Goal: Task Accomplishment & Management: Manage account settings

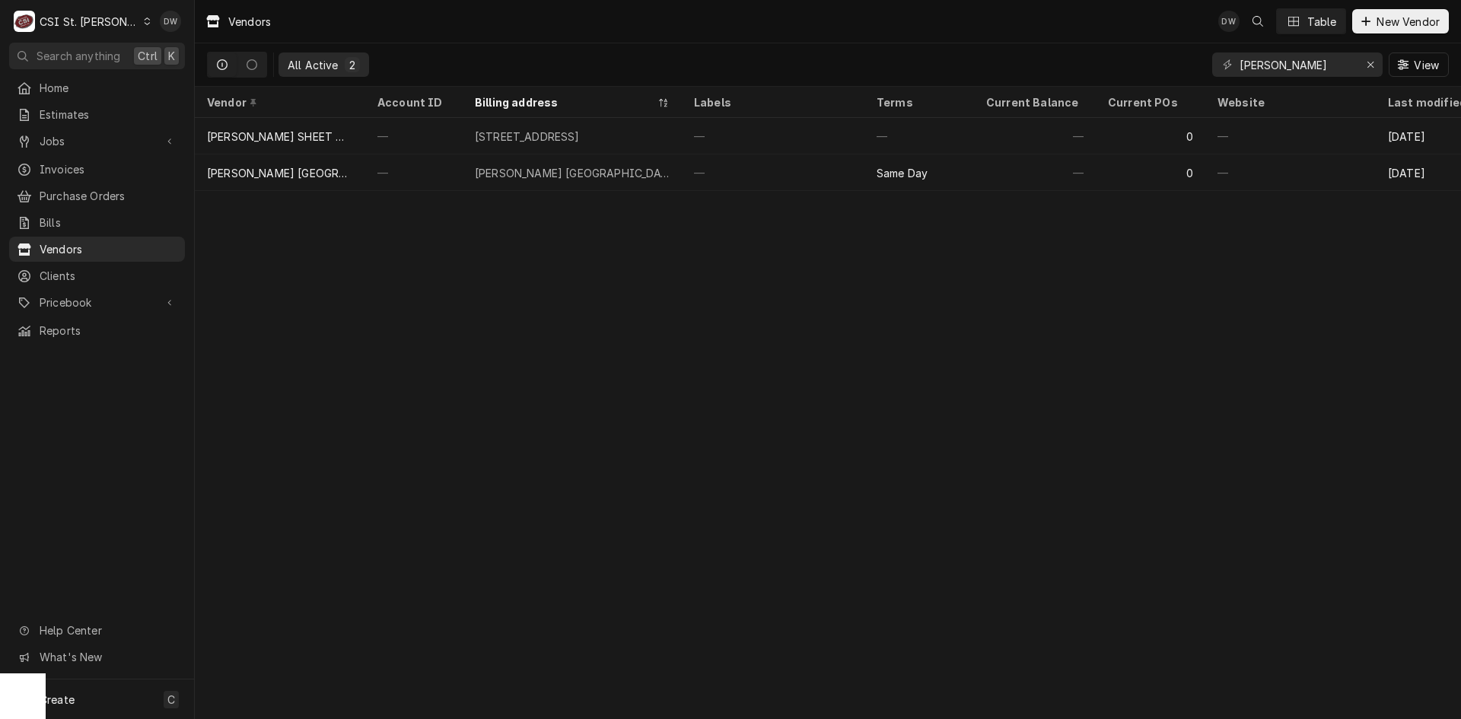
click at [144, 18] on icon "Dynamic Content Wrapper" at bounding box center [147, 22] width 7 height 8
click at [151, 27] on div "CSI [US_STATE][GEOGRAPHIC_DATA]" at bounding box center [233, 30] width 201 height 16
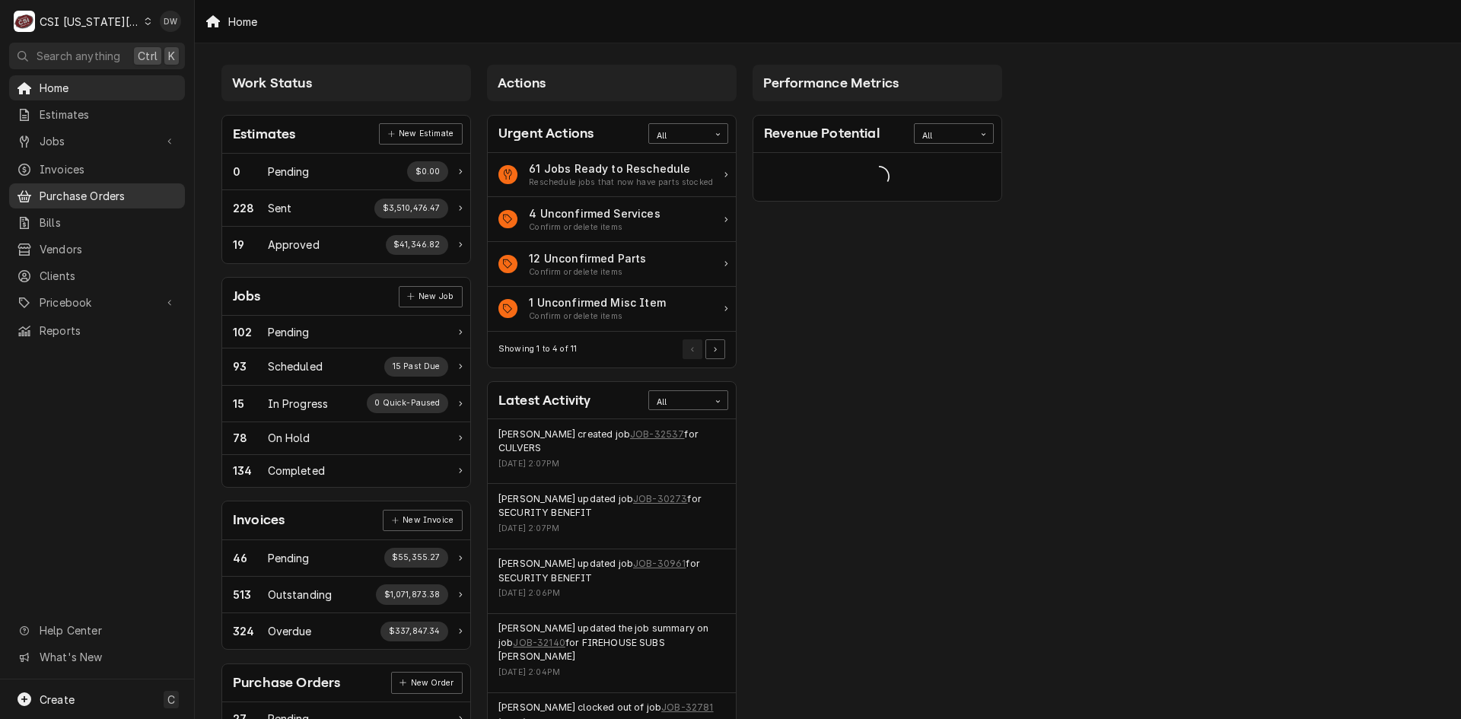
click at [75, 194] on span "Purchase Orders" at bounding box center [109, 196] width 138 height 16
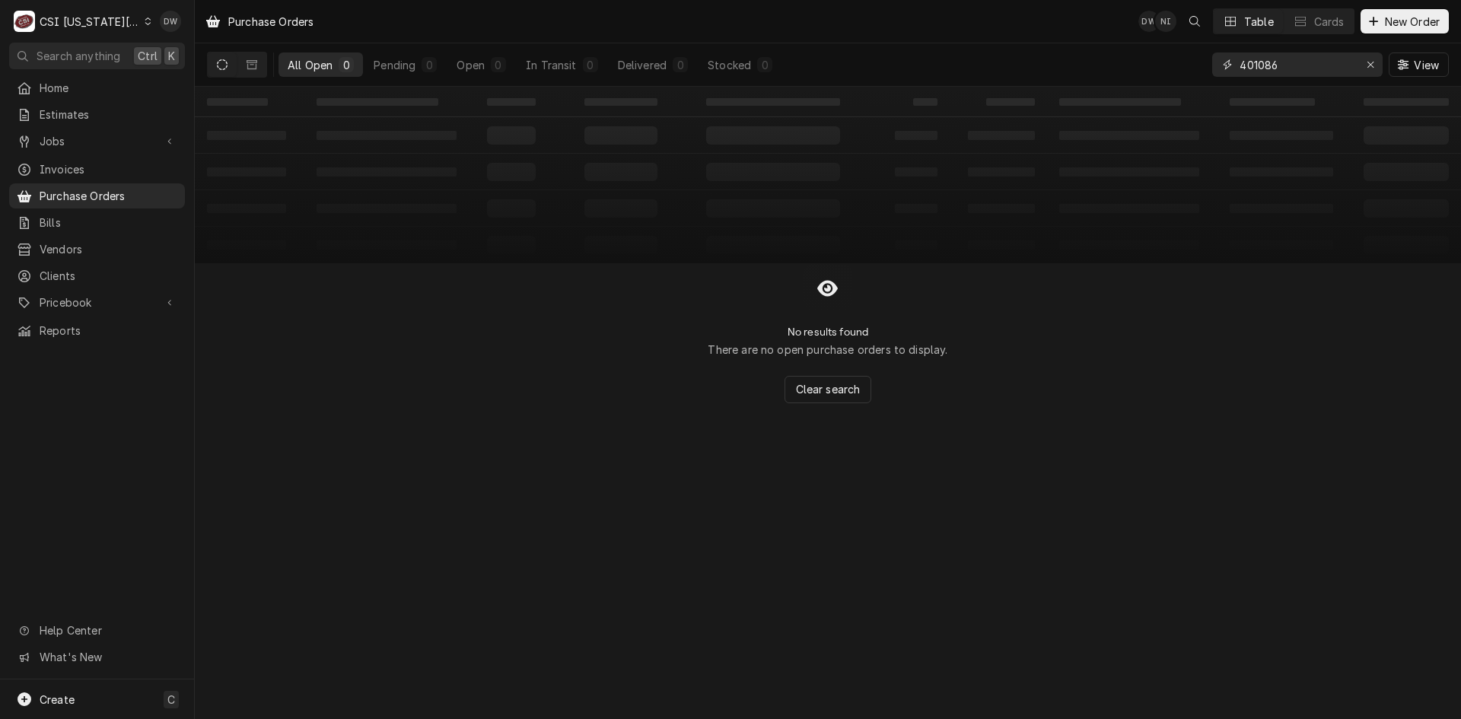
drag, startPoint x: 1310, startPoint y: 61, endPoint x: 1186, endPoint y: 80, distance: 125.5
click at [1186, 80] on div "All Open 0 Pending 0 Open 0 In Transit 0 Delivered 0 Stocked 0 401086 View" at bounding box center [828, 64] width 1242 height 43
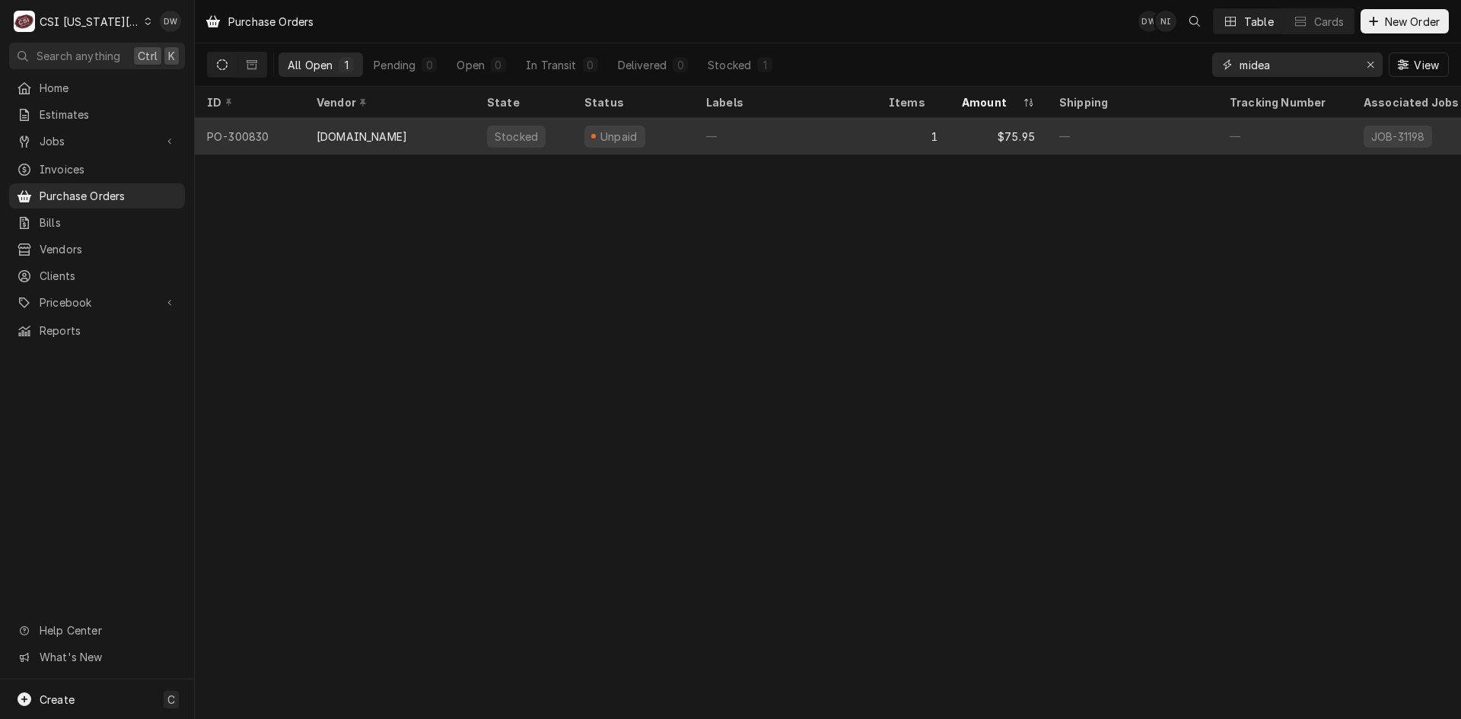
type input "midea"
click at [407, 133] on div "[DOMAIN_NAME]" at bounding box center [362, 137] width 91 height 16
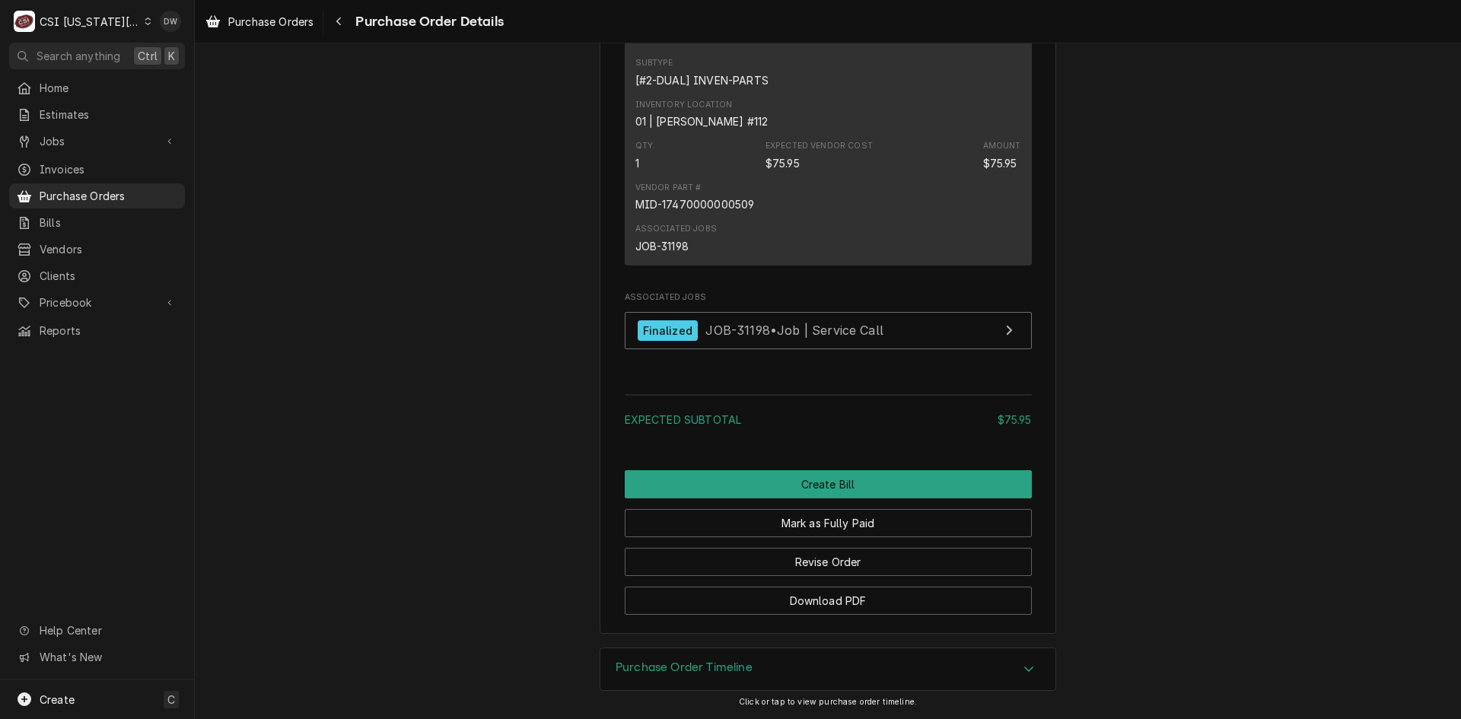
scroll to position [1127, 0]
click at [62, 241] on span "Vendors" at bounding box center [109, 249] width 138 height 16
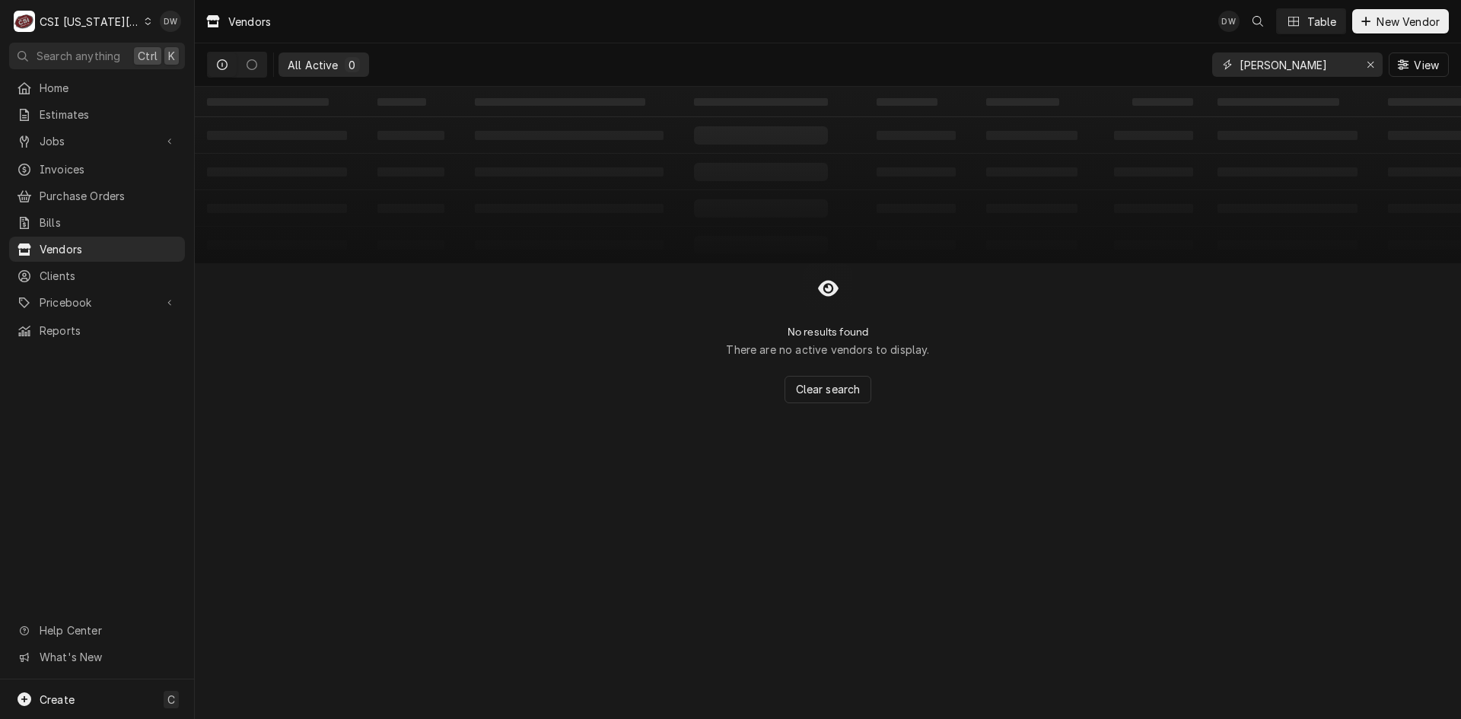
drag, startPoint x: 1276, startPoint y: 63, endPoint x: 1189, endPoint y: 63, distance: 86.7
click at [1189, 63] on div "All Active 0 [PERSON_NAME] View" at bounding box center [828, 64] width 1242 height 43
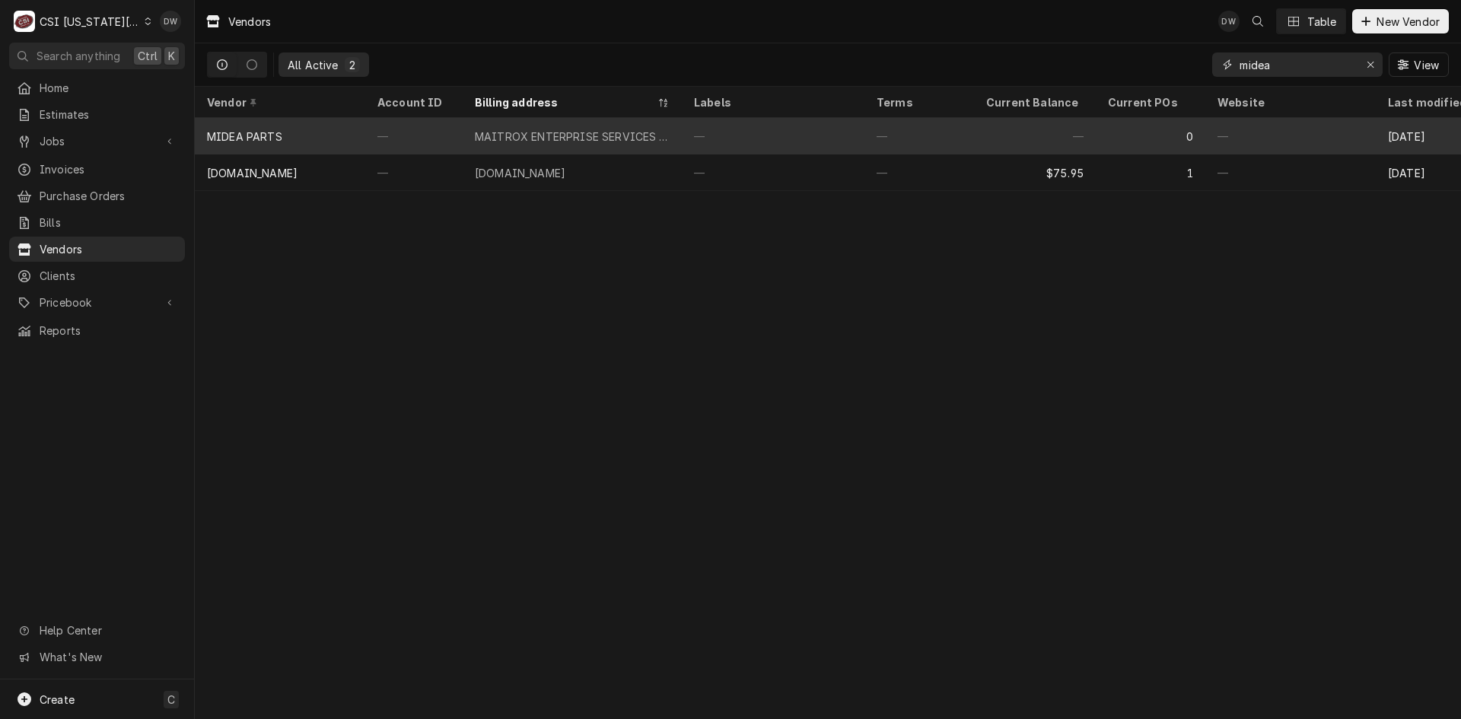
type input "midea"
click at [306, 123] on div "MIDEA PARTS" at bounding box center [280, 136] width 170 height 37
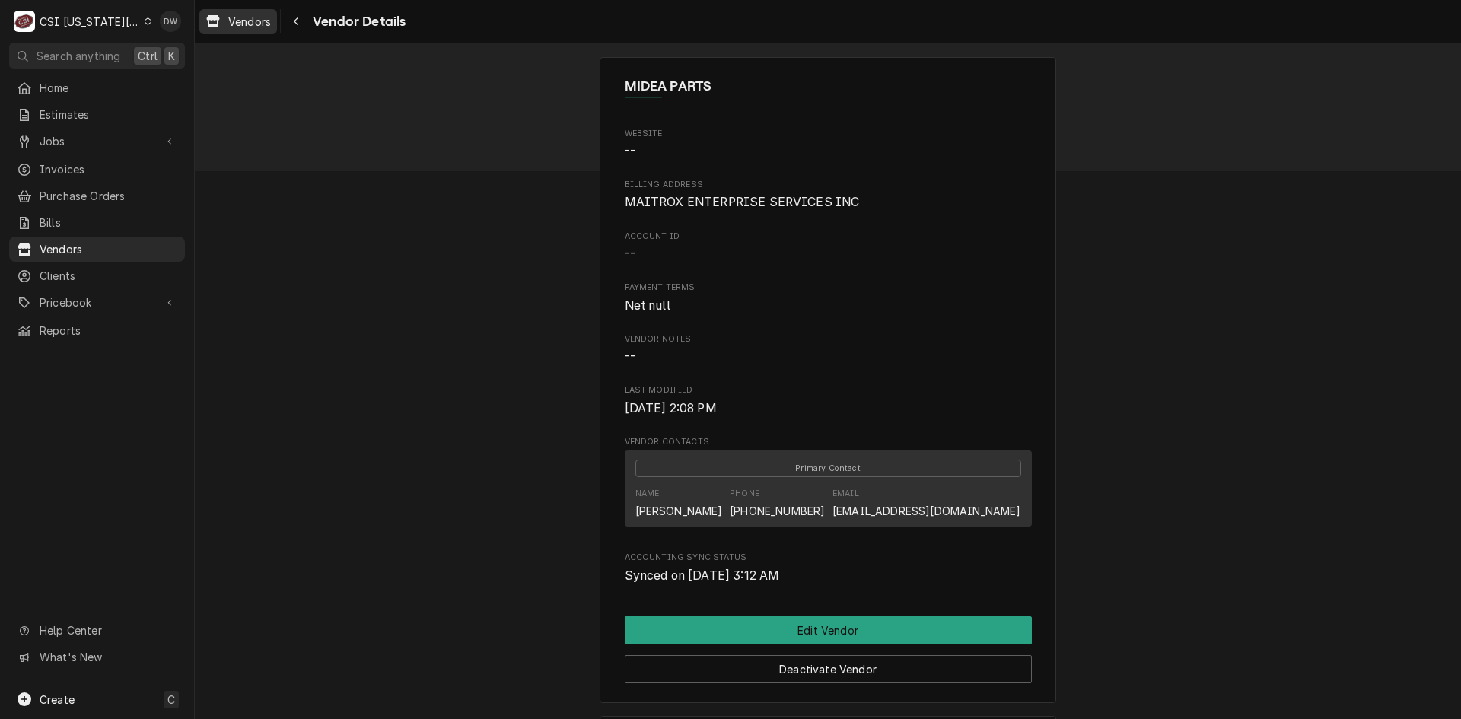
click at [246, 20] on span "Vendors" at bounding box center [249, 22] width 43 height 16
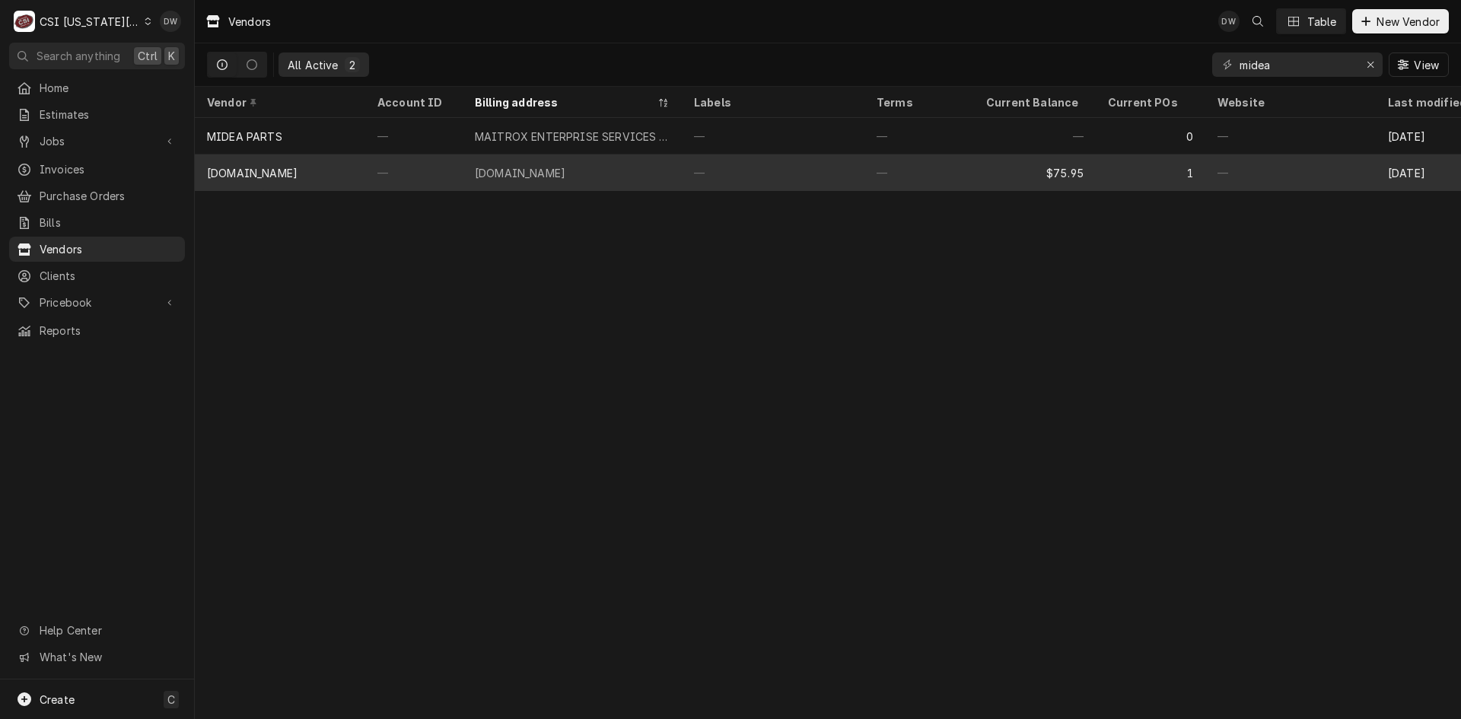
click at [272, 167] on div "[DOMAIN_NAME]" at bounding box center [252, 173] width 91 height 16
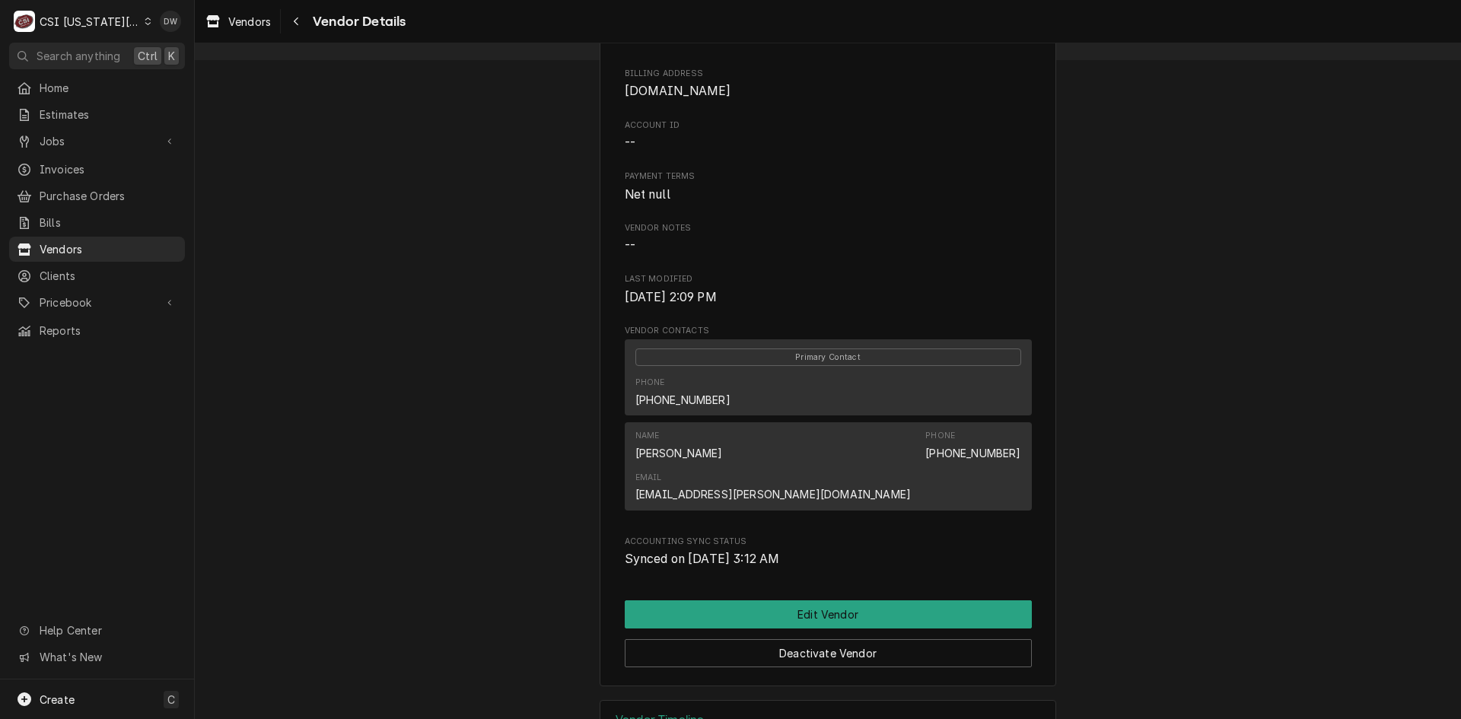
scroll to position [123, 0]
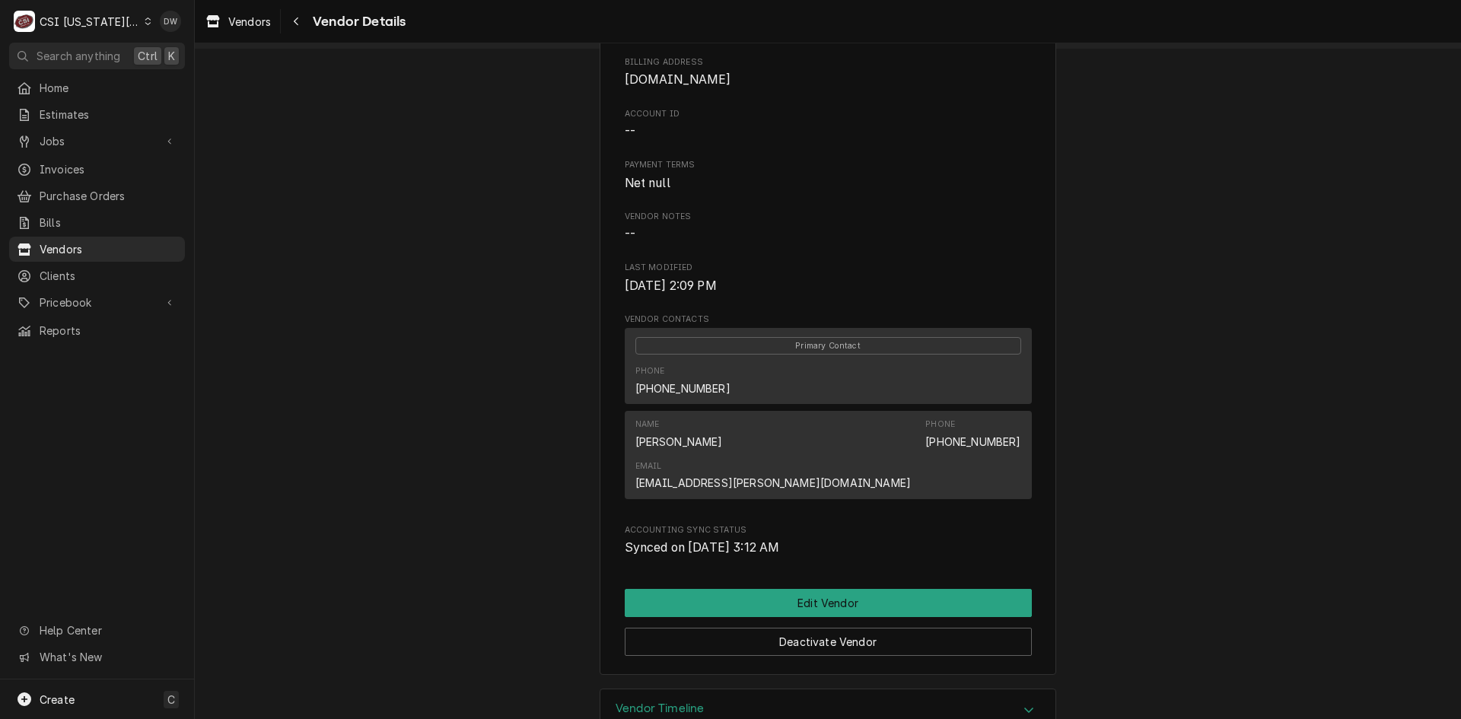
click at [1019, 702] on div "Accordion Header" at bounding box center [1028, 711] width 23 height 18
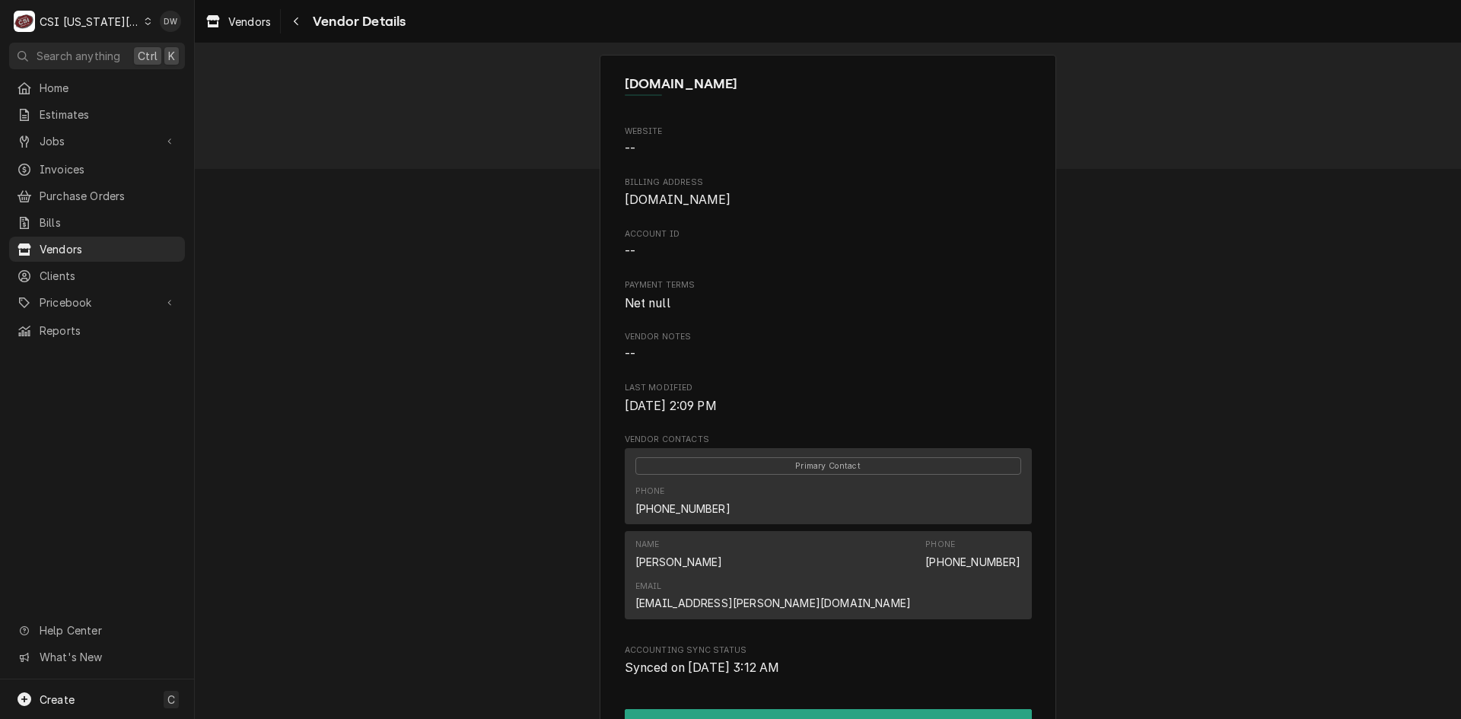
scroll to position [0, 0]
drag, startPoint x: 772, startPoint y: 197, endPoint x: 609, endPoint y: 207, distance: 163.1
click at [609, 207] on div "MIDEA.ENCOMPASS.COM Website -- Billing Address MIDEA.ENCOMPASS.COM Account ID -…" at bounding box center [828, 427] width 457 height 741
copy span "[DOMAIN_NAME]"
click at [101, 191] on span "Purchase Orders" at bounding box center [109, 196] width 138 height 16
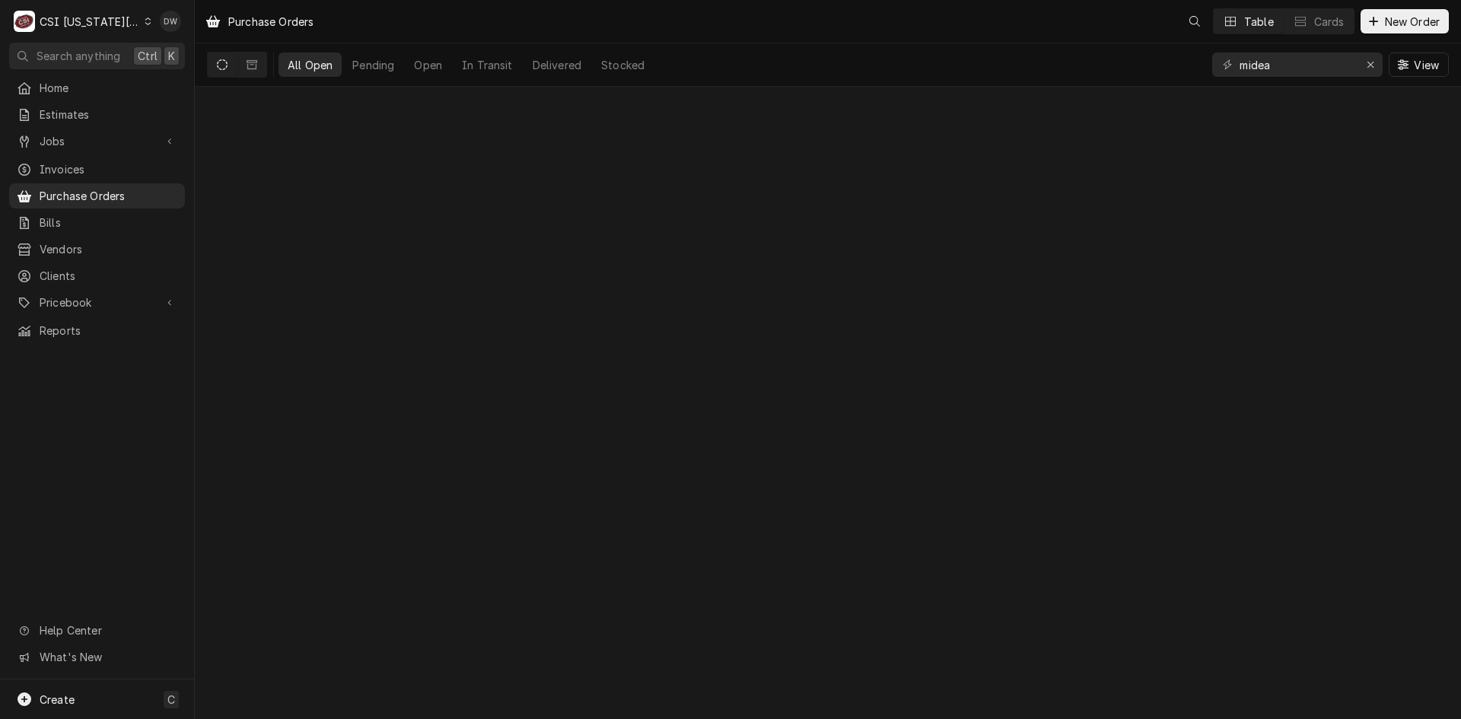
click at [78, 188] on span "Purchase Orders" at bounding box center [109, 196] width 138 height 16
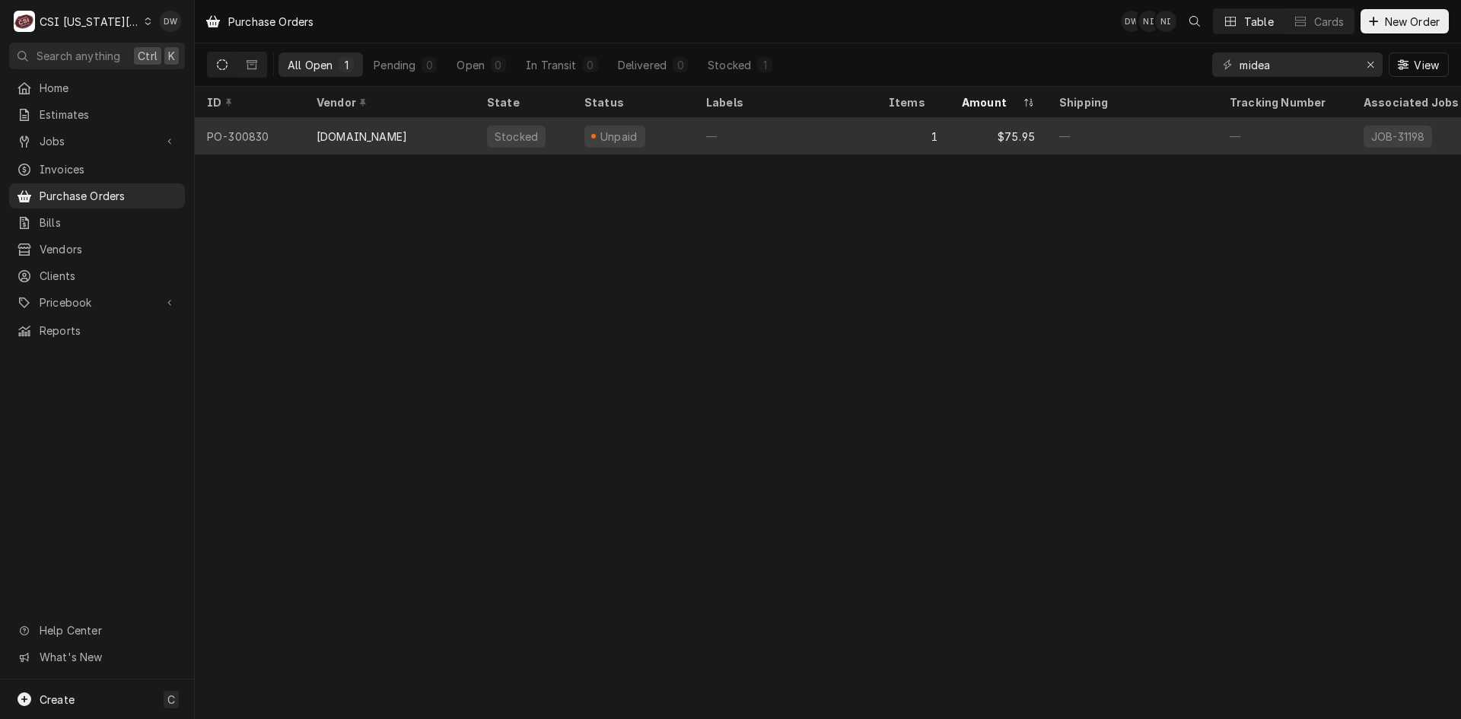
click at [404, 129] on div "[DOMAIN_NAME]" at bounding box center [362, 137] width 91 height 16
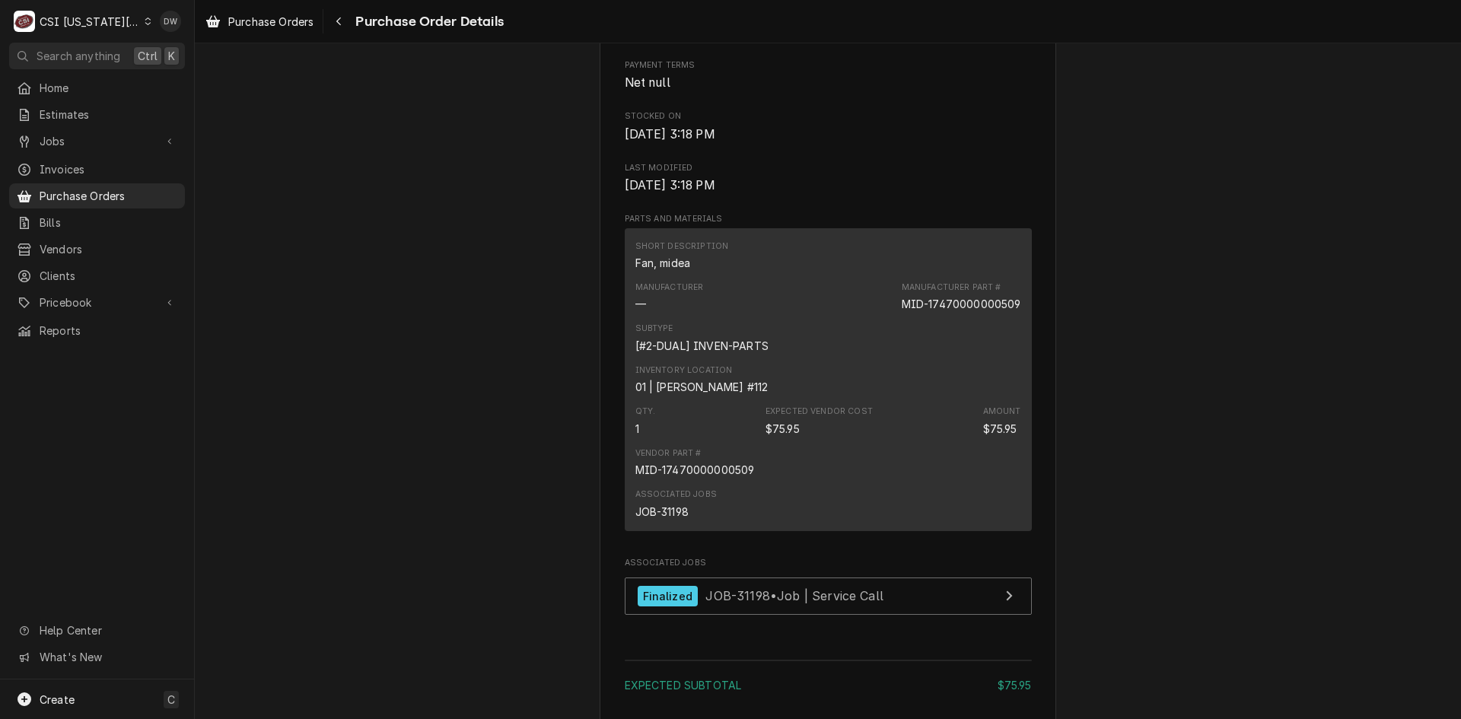
scroll to position [837, 0]
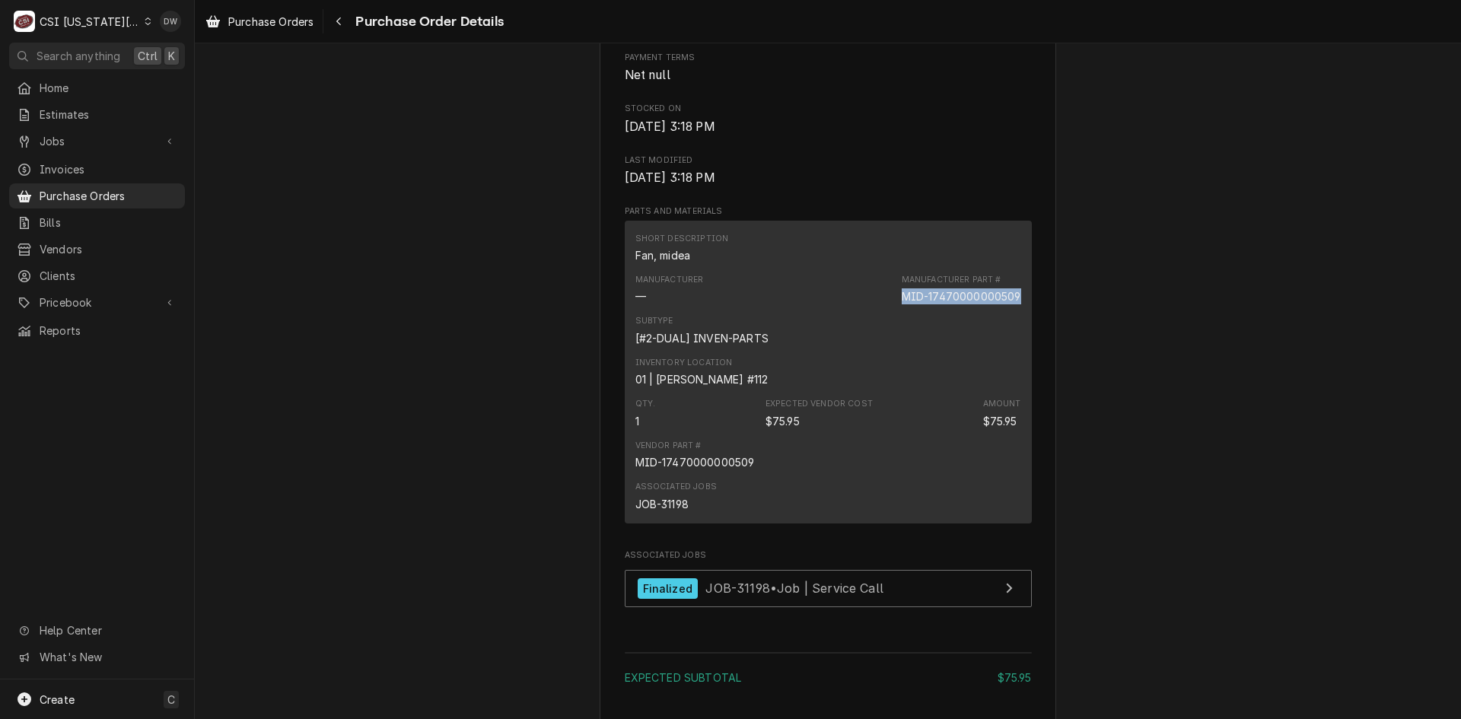
drag, startPoint x: 1015, startPoint y: 326, endPoint x: 889, endPoint y: 332, distance: 125.7
click at [889, 332] on div "Short Description Fan, midea Manufacturer — Manufacturer Part # MID-17470000000…" at bounding box center [828, 372] width 407 height 303
copy div "MID-17470000000509"
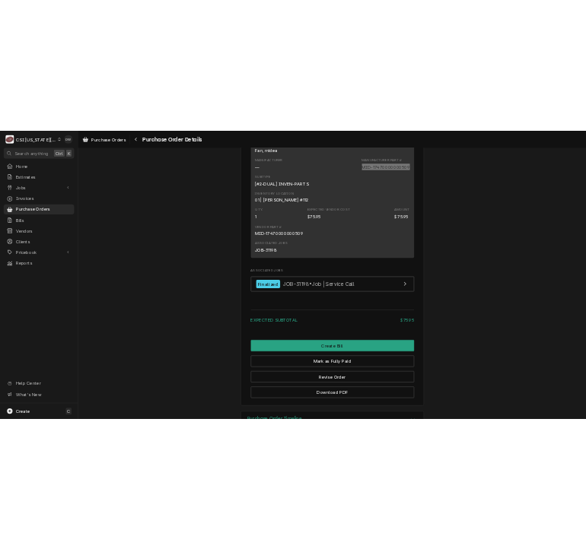
scroll to position [1065, 0]
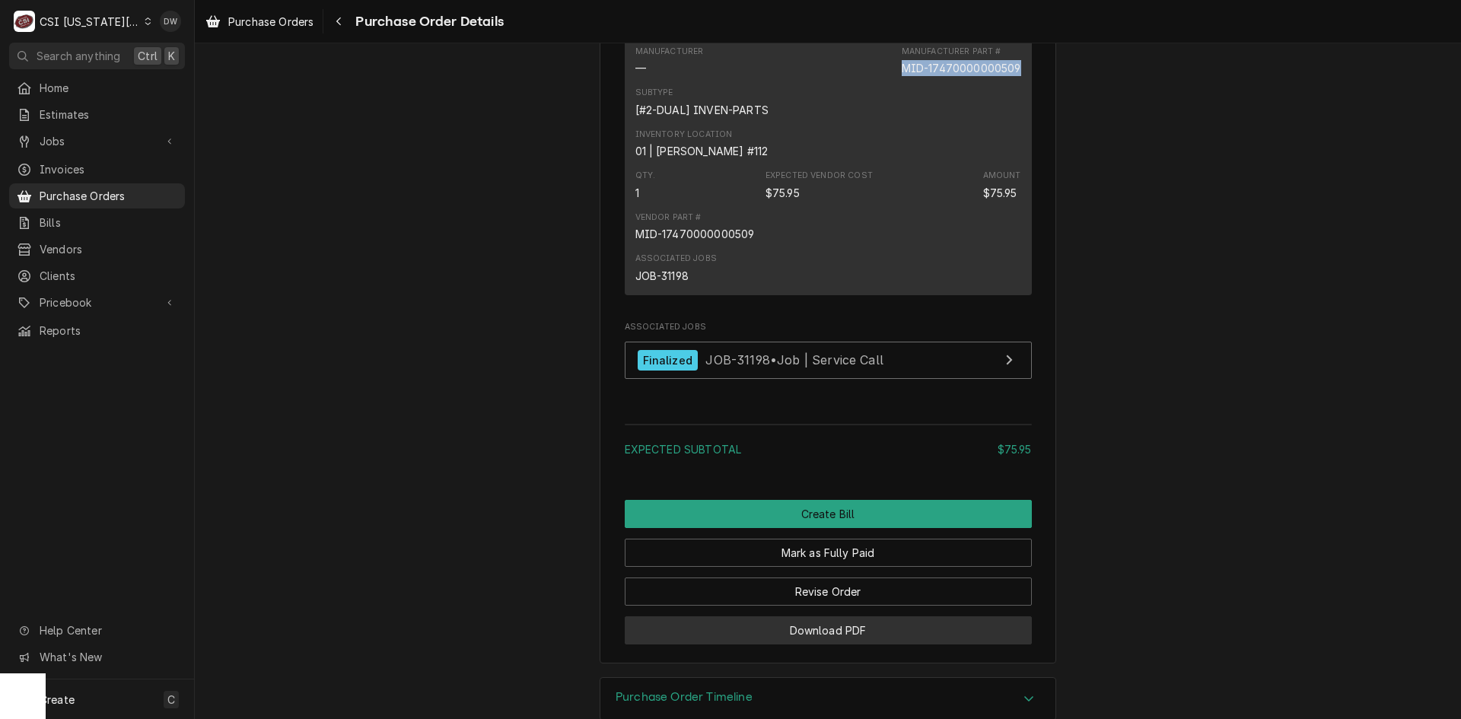
click at [835, 644] on button "Download PDF" at bounding box center [828, 630] width 407 height 28
